Goal: Information Seeking & Learning: Learn about a topic

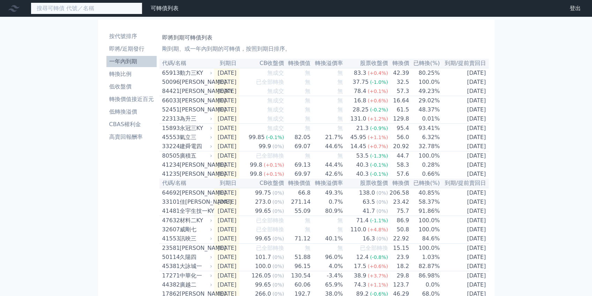
click at [118, 14] on input at bounding box center [87, 8] width 112 height 12
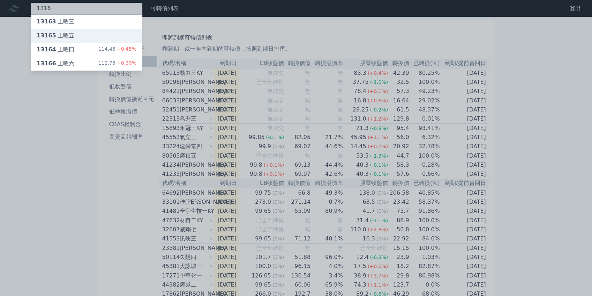
type input "1316"
click at [134, 36] on div "13165 上曜五" at bounding box center [86, 36] width 111 height 14
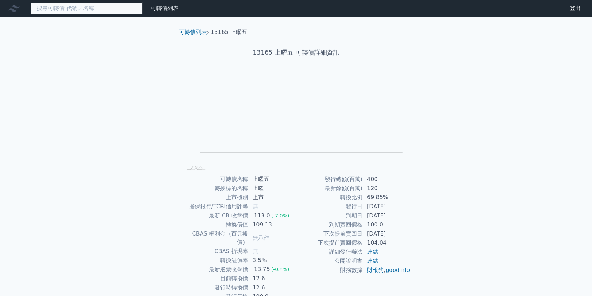
click at [91, 6] on input at bounding box center [87, 8] width 112 height 12
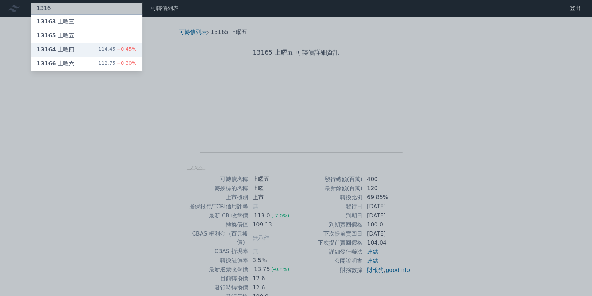
type input "1316"
click at [100, 51] on div "13164 上曜四 114.45 +0.45%" at bounding box center [86, 50] width 111 height 14
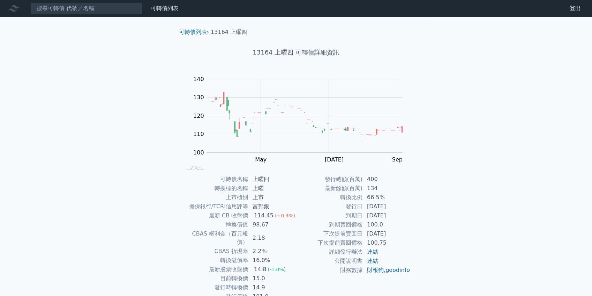
click at [297, 267] on td "財務數據" at bounding box center [329, 269] width 67 height 9
drag, startPoint x: 283, startPoint y: 261, endPoint x: 203, endPoint y: 264, distance: 80.0
click at [203, 264] on tr "最新股票收盤價 14.8 (-1.0%)" at bounding box center [239, 268] width 114 height 9
click at [88, 10] on input at bounding box center [87, 8] width 112 height 12
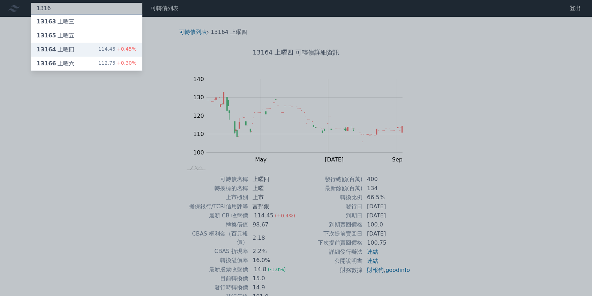
type input "1316"
click at [91, 50] on div "13164 上曜四 114.45 +0.45%" at bounding box center [86, 50] width 111 height 14
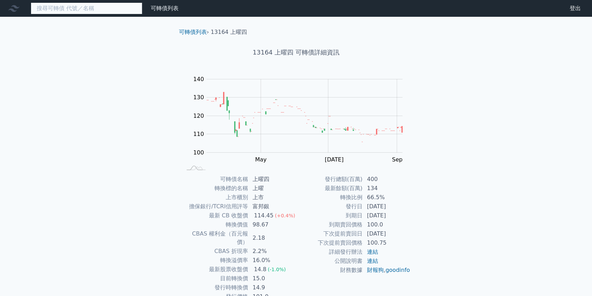
click at [68, 11] on input at bounding box center [87, 8] width 112 height 12
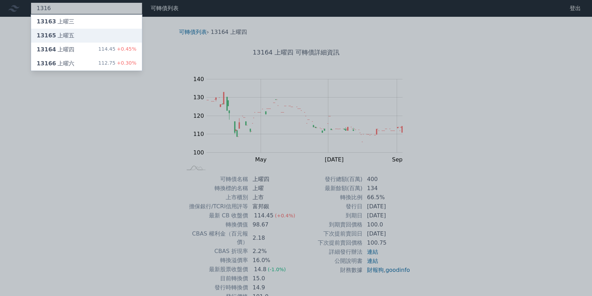
type input "1316"
click at [82, 40] on div "13165 上曜五" at bounding box center [86, 36] width 111 height 14
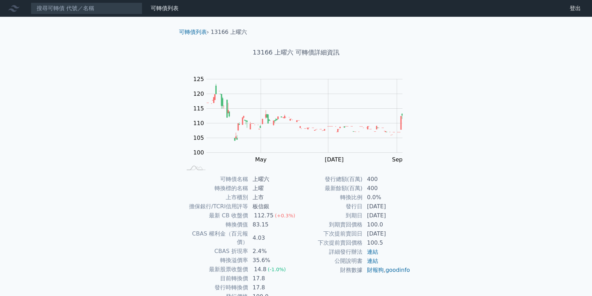
drag, startPoint x: 393, startPoint y: 214, endPoint x: 230, endPoint y: 207, distance: 162.8
click at [230, 207] on div "可轉債名稱 上曜六 轉換標的名稱 上曜 上市櫃別 上市 擔保銀行/TCRI信用評等 板信銀 最新 CB 收盤價 112.75 (+0.3%) 轉換價值 83.…" at bounding box center [296, 237] width 246 height 126
click at [230, 207] on td "擔保銀行/TCRI信用評等" at bounding box center [215, 206] width 67 height 9
drag, startPoint x: 230, startPoint y: 207, endPoint x: 403, endPoint y: 229, distance: 174.2
click at [403, 229] on div "可轉債名稱 上曜六 轉換標的名稱 上曜 上市櫃別 上市 擔保銀行/TCRI信用評等 板信銀 最新 CB 收盤價 112.75 (+0.3%) 轉換價值 83.…" at bounding box center [296, 237] width 246 height 126
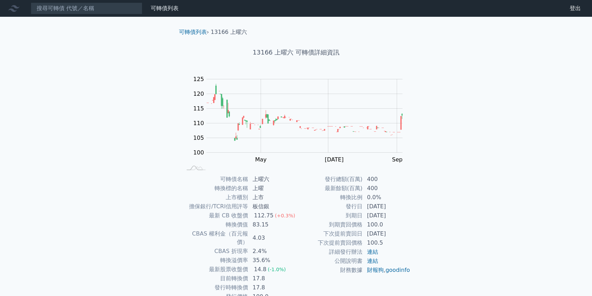
click at [403, 229] on td "[DATE]" at bounding box center [387, 233] width 48 height 9
drag, startPoint x: 403, startPoint y: 234, endPoint x: 324, endPoint y: 234, distance: 78.2
click at [324, 234] on tr "下次提前賣回日 [DATE]" at bounding box center [353, 233] width 114 height 9
click at [324, 234] on td "下次提前賣回日" at bounding box center [329, 233] width 67 height 9
click at [63, 5] on input at bounding box center [87, 8] width 112 height 12
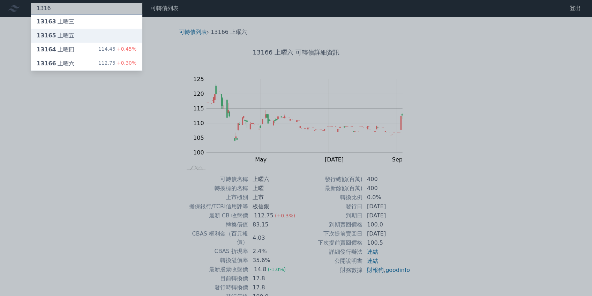
type input "1316"
click at [67, 36] on div "13165 上曜五" at bounding box center [56, 35] width 38 height 8
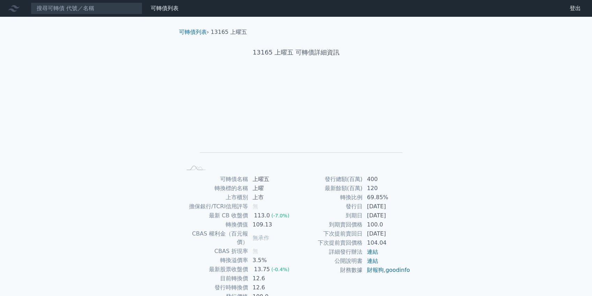
click at [0, 0] on link "財務數據" at bounding box center [0, 0] width 0 height 0
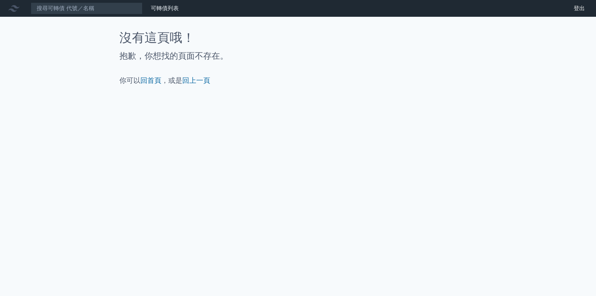
click at [0, 0] on link "財務數據" at bounding box center [0, 0] width 0 height 0
drag, startPoint x: 198, startPoint y: 8, endPoint x: 224, endPoint y: 0, distance: 26.8
click at [0, 0] on link "財務數據" at bounding box center [0, 0] width 0 height 0
